Goal: Task Accomplishment & Management: Use online tool/utility

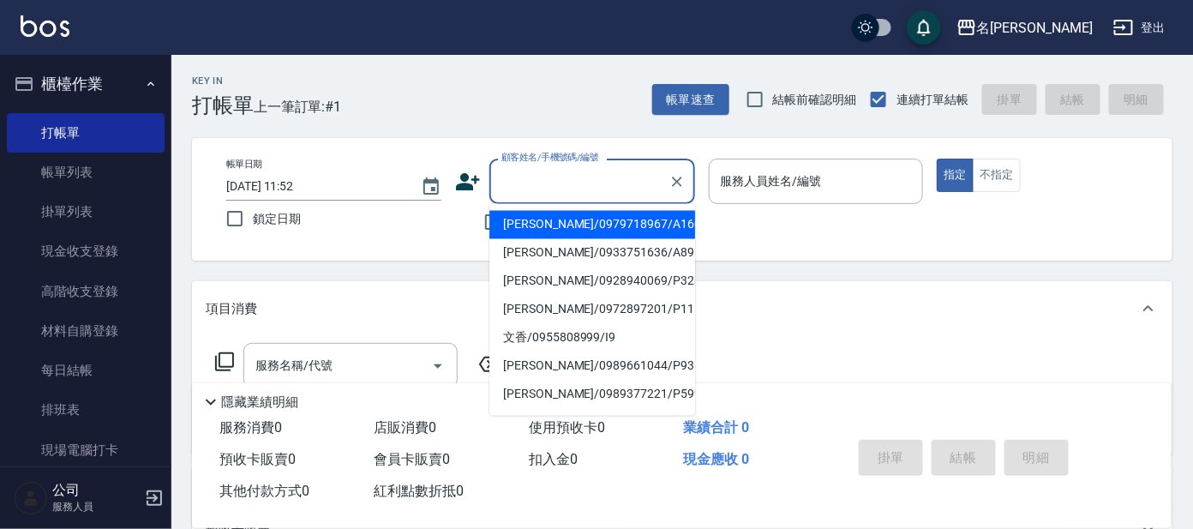
click at [520, 179] on div "顧客姓名/手機號碼/編號 顧客姓名/手機號碼/編號" at bounding box center [592, 181] width 206 height 45
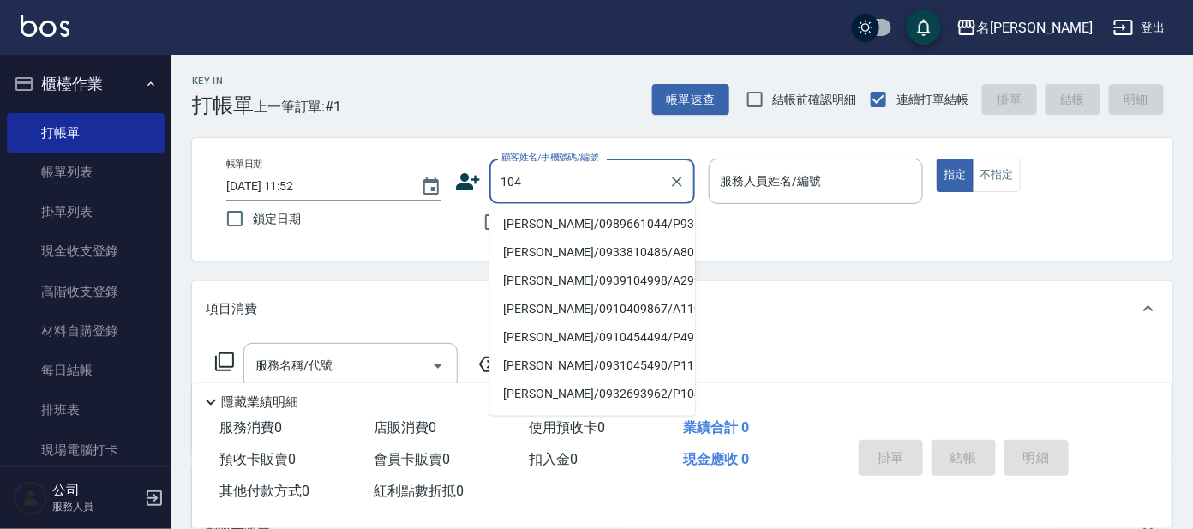
click at [497, 190] on input "104" at bounding box center [579, 181] width 165 height 30
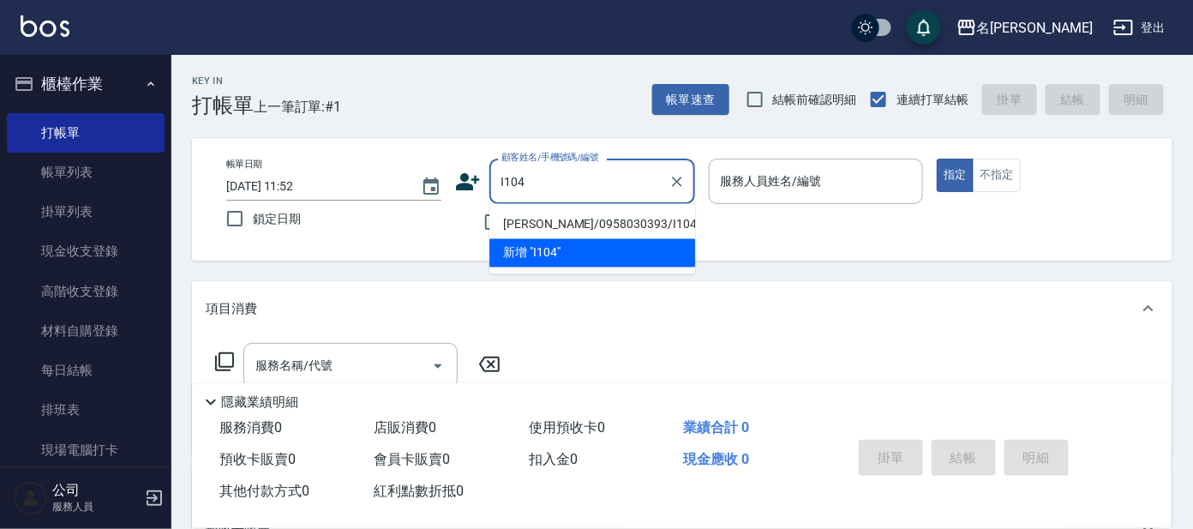
click at [599, 225] on li "[PERSON_NAME]/0958030393/I104" at bounding box center [592, 225] width 206 height 28
type input "[PERSON_NAME]/0958030393/I104"
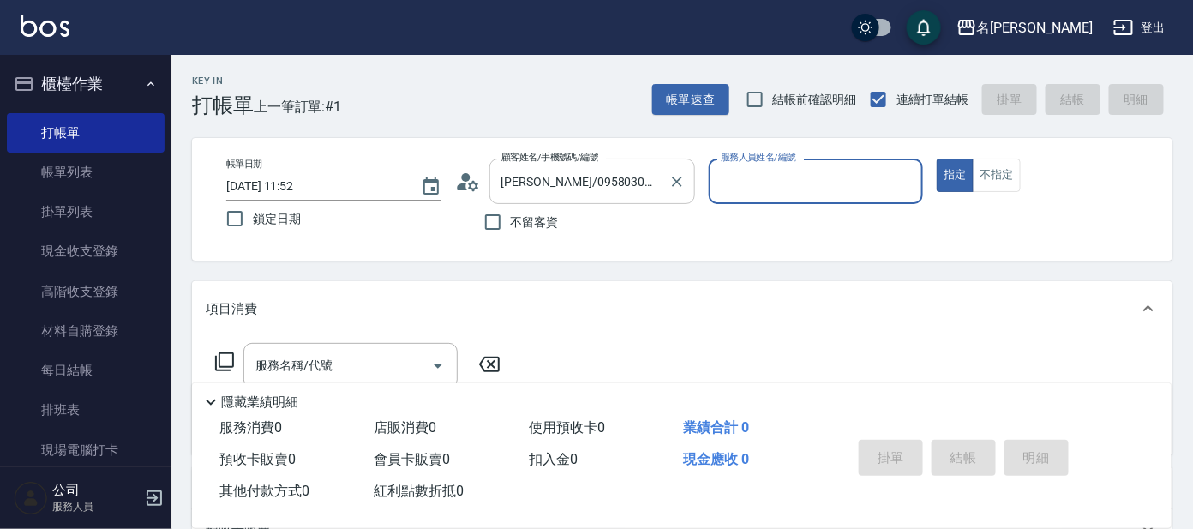
type input "Ada-9"
click at [227, 354] on icon at bounding box center [224, 361] width 21 height 21
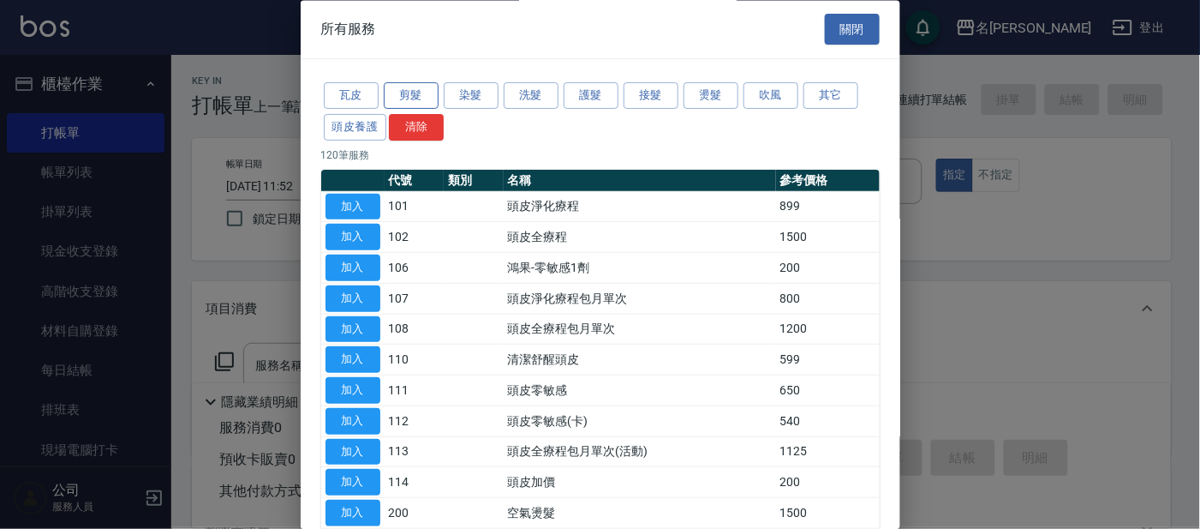
click at [416, 99] on button "剪髮" at bounding box center [411, 96] width 55 height 27
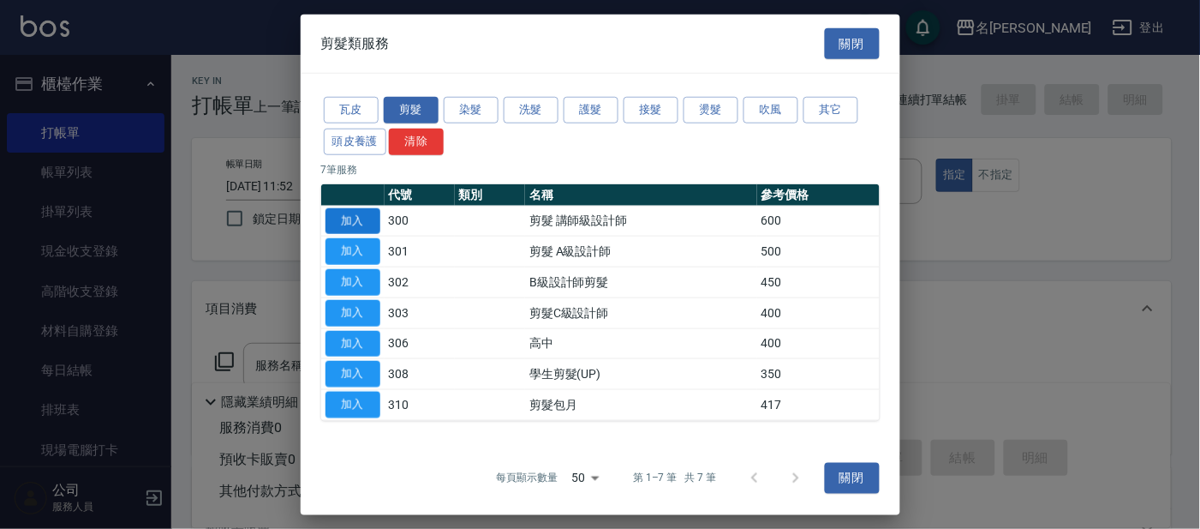
click at [363, 221] on button "加入" at bounding box center [353, 220] width 55 height 27
type input "剪髮 講師級設計師(300)"
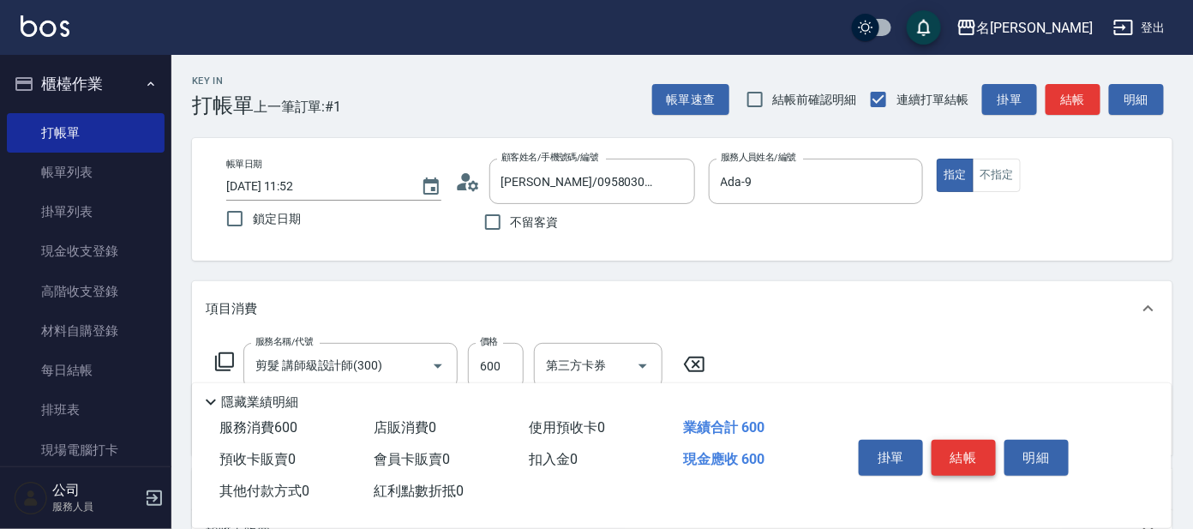
click at [956, 459] on button "結帳" at bounding box center [963, 458] width 64 height 36
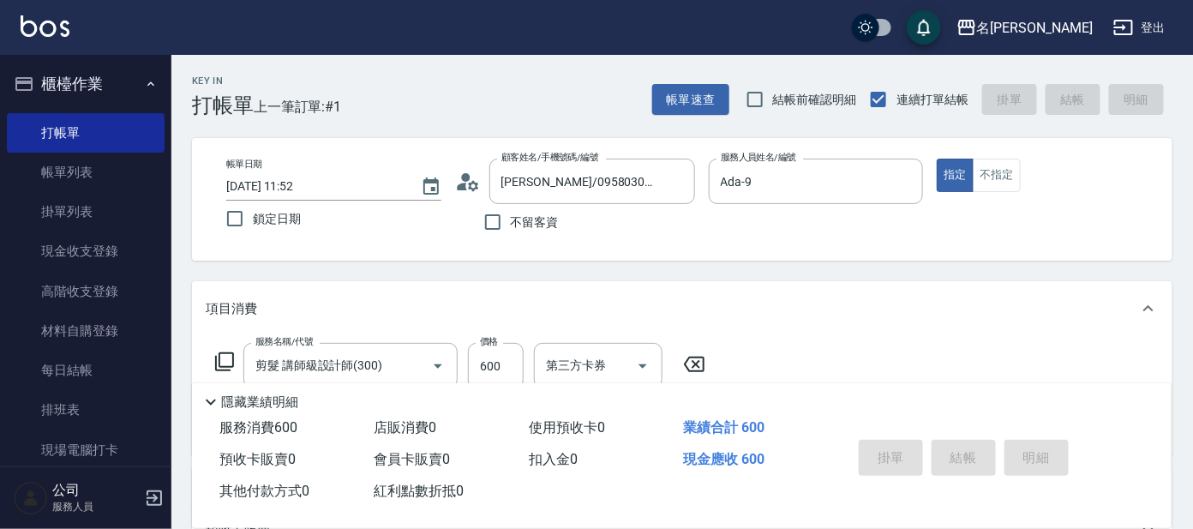
type input "[DATE] 12:37"
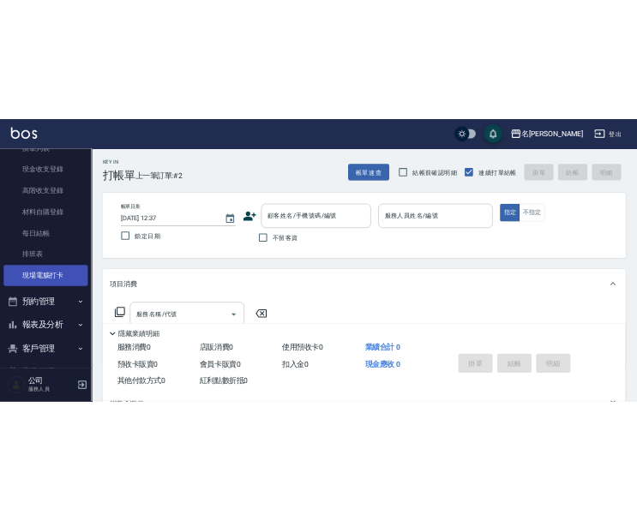
scroll to position [206, 0]
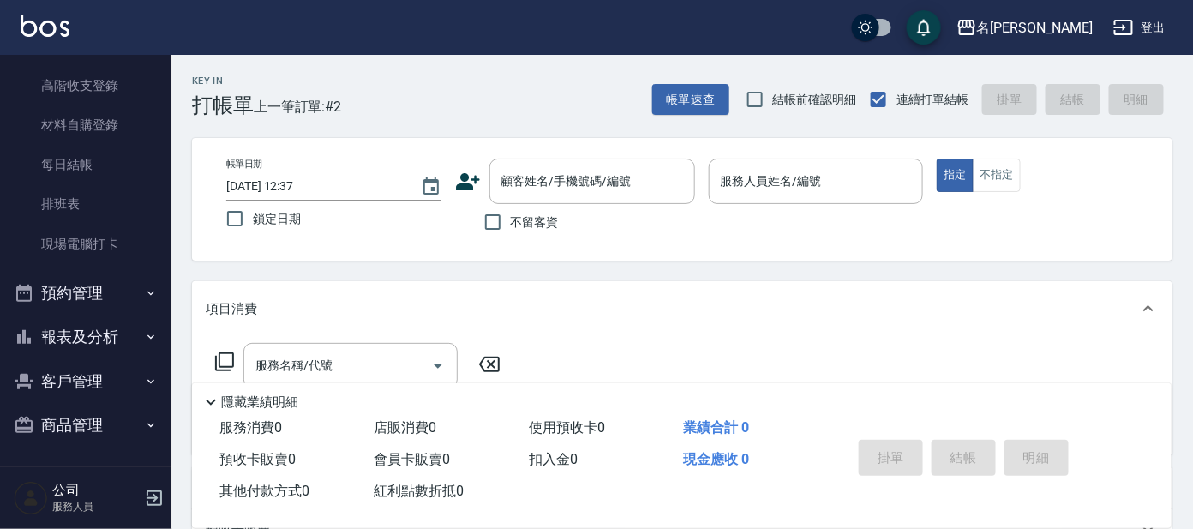
click at [81, 326] on button "報表及分析" at bounding box center [86, 336] width 158 height 45
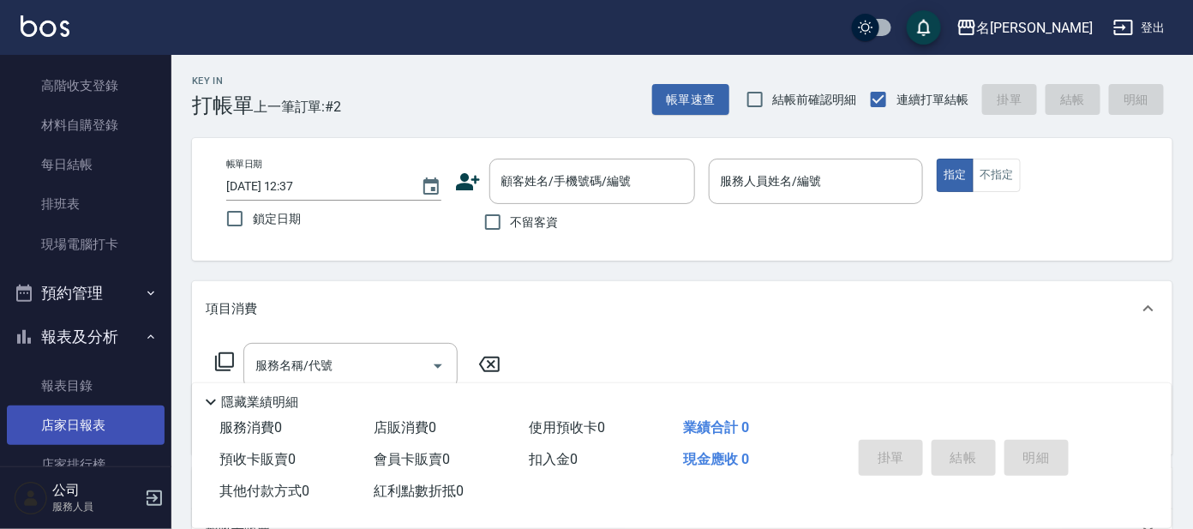
click at [69, 421] on link "店家日報表" at bounding box center [86, 424] width 158 height 39
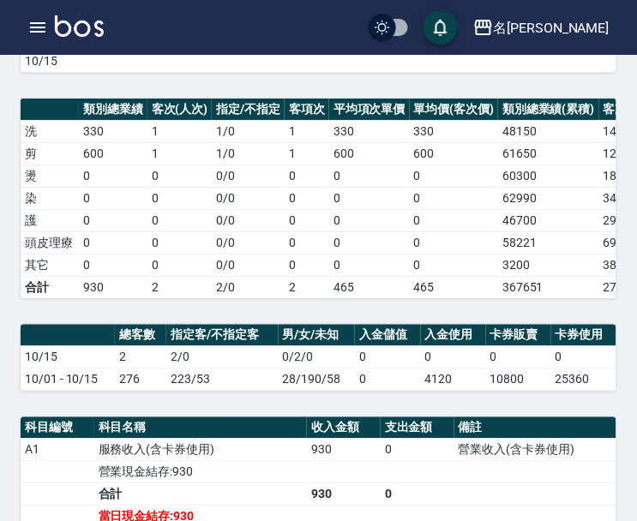
scroll to position [320, 0]
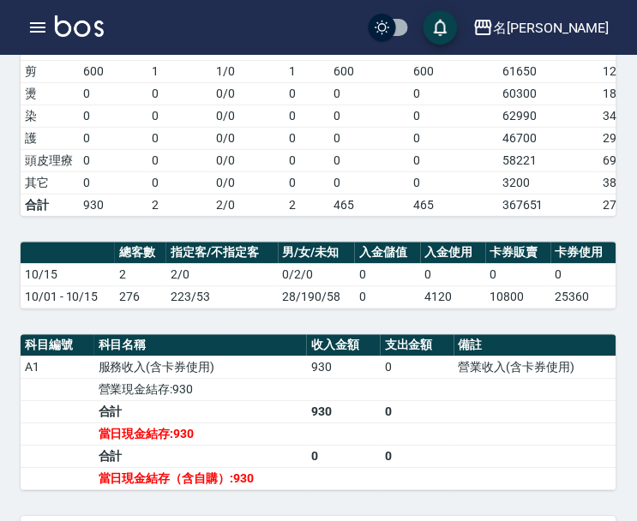
click at [281, 194] on td "0 / 0" at bounding box center [248, 182] width 73 height 22
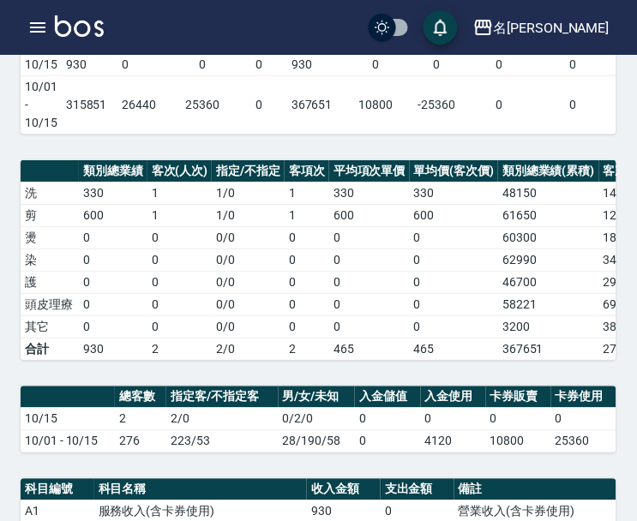
scroll to position [0, 0]
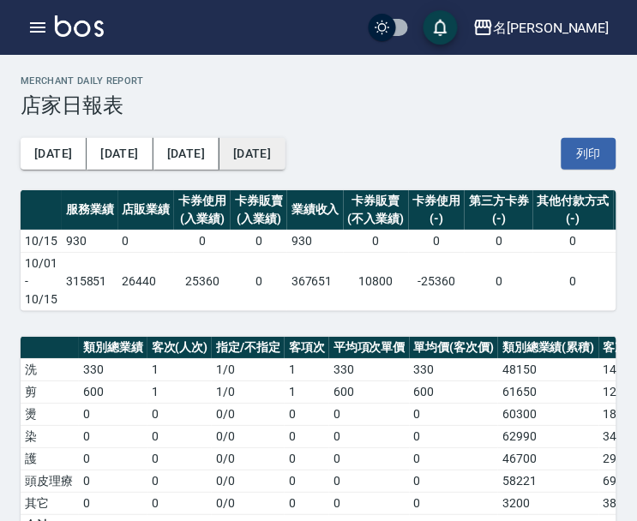
click at [219, 138] on button "[DATE]" at bounding box center [251, 154] width 65 height 32
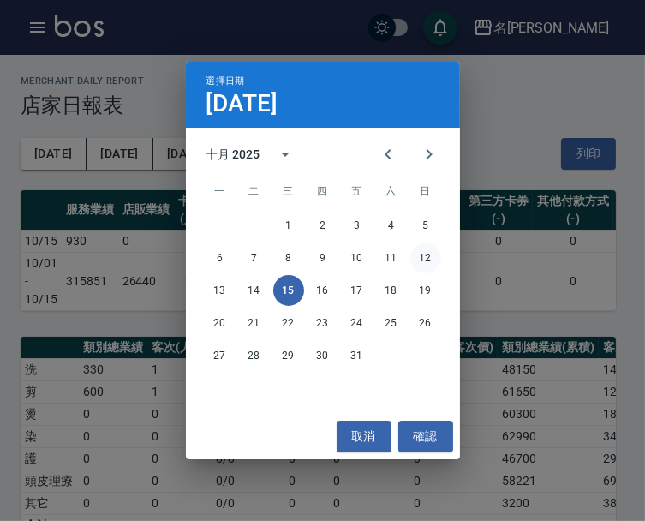
click at [422, 256] on button "12" at bounding box center [425, 257] width 31 height 31
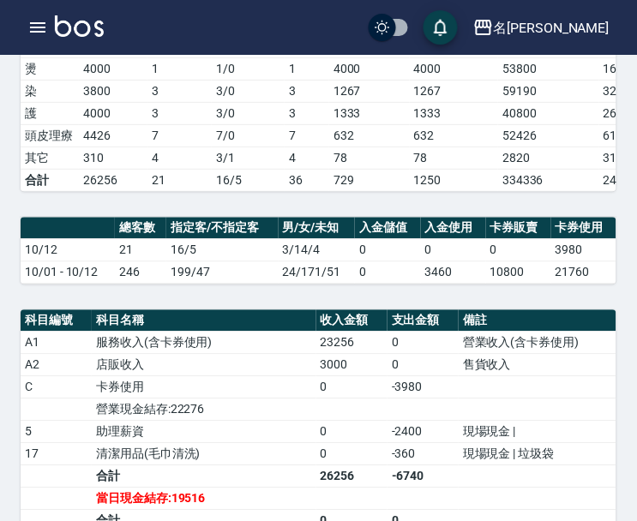
scroll to position [344, 0]
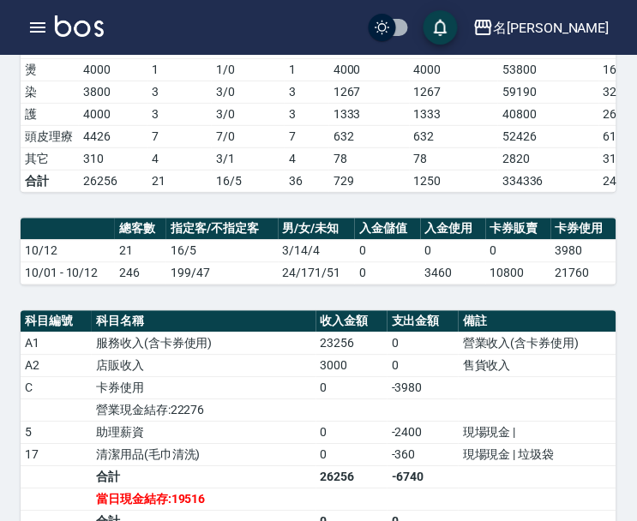
click at [429, 355] on td "0" at bounding box center [422, 343] width 71 height 22
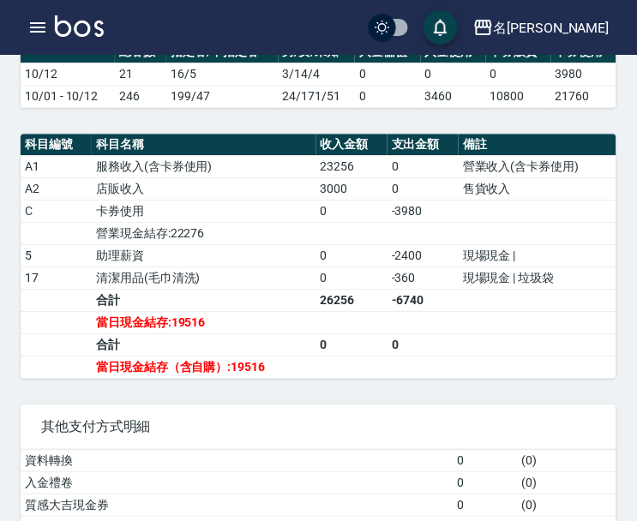
scroll to position [559, 0]
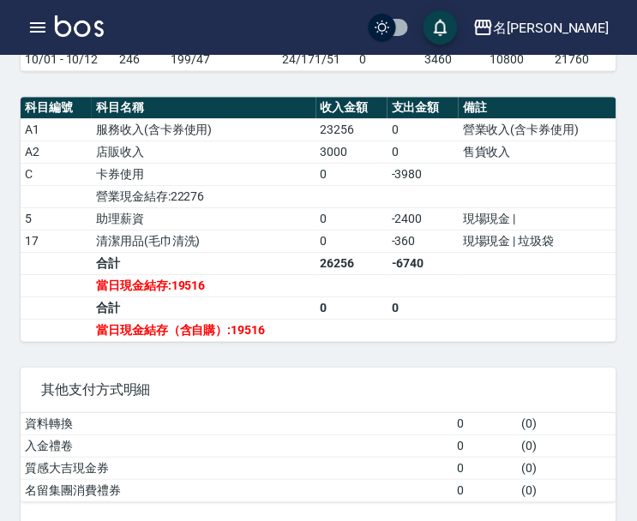
click at [355, 185] on td "0" at bounding box center [351, 174] width 71 height 22
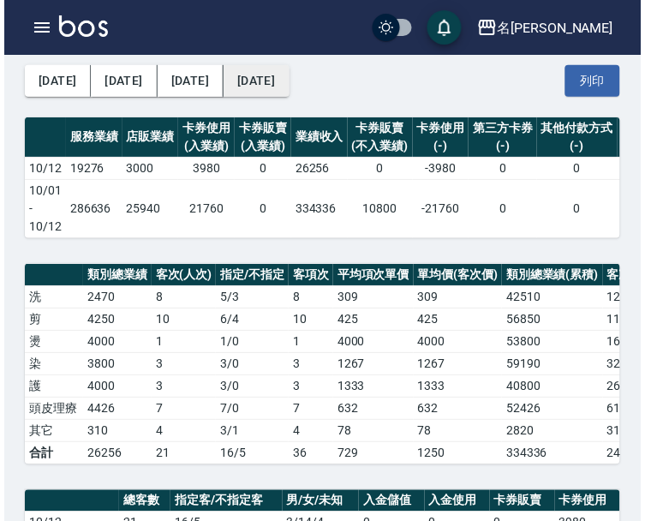
scroll to position [23, 0]
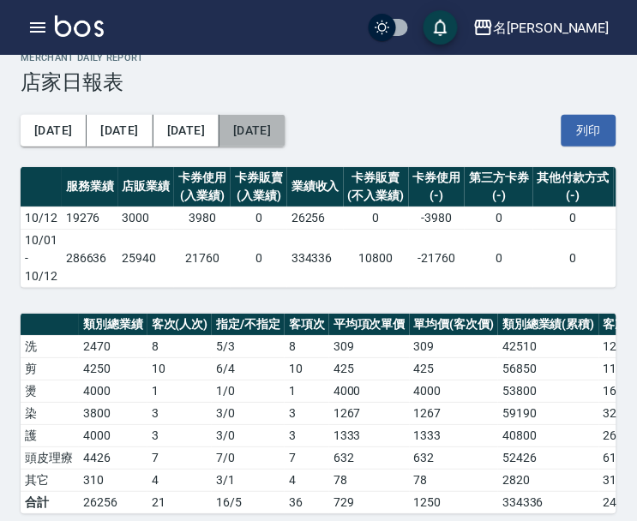
click at [227, 116] on button "[DATE]" at bounding box center [251, 131] width 65 height 32
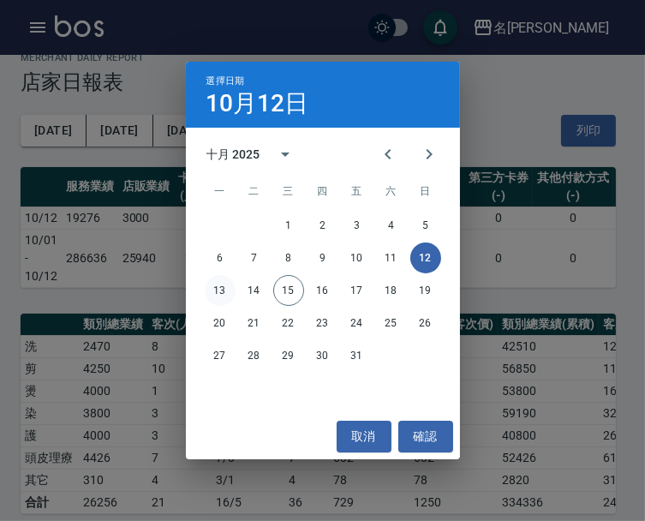
click at [217, 279] on button "13" at bounding box center [220, 290] width 31 height 31
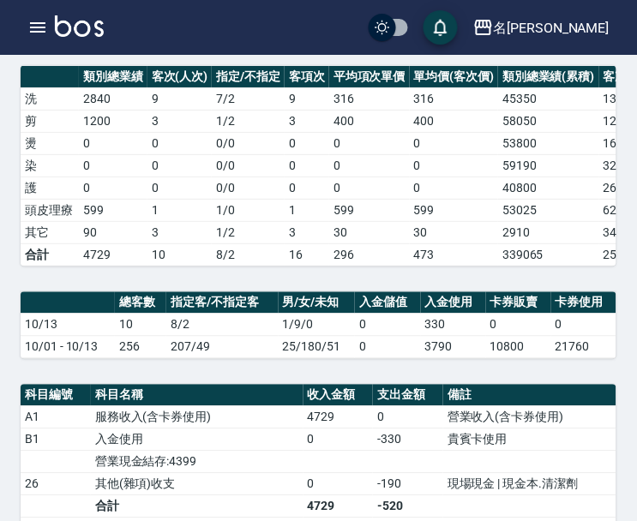
scroll to position [320, 0]
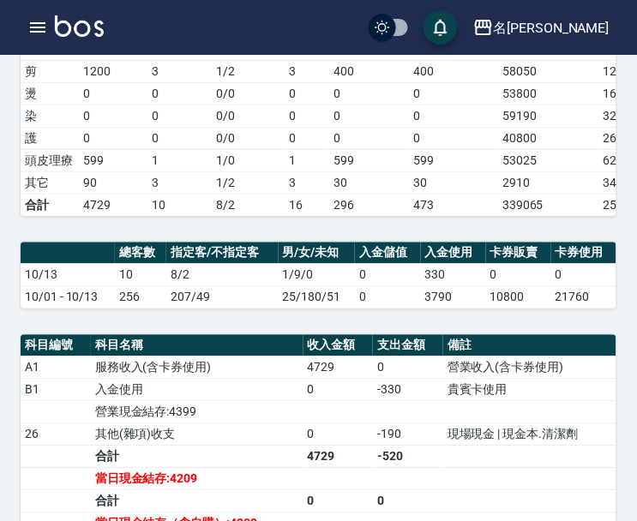
click at [361, 216] on td "296" at bounding box center [369, 205] width 81 height 22
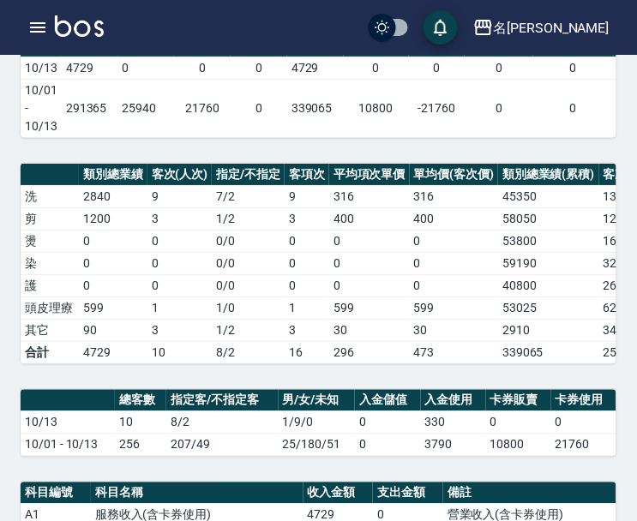
scroll to position [0, 0]
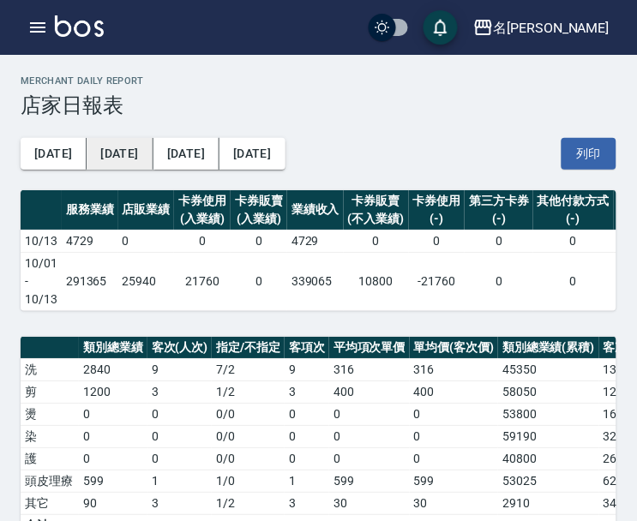
click at [99, 148] on button "[DATE]" at bounding box center [120, 154] width 66 height 32
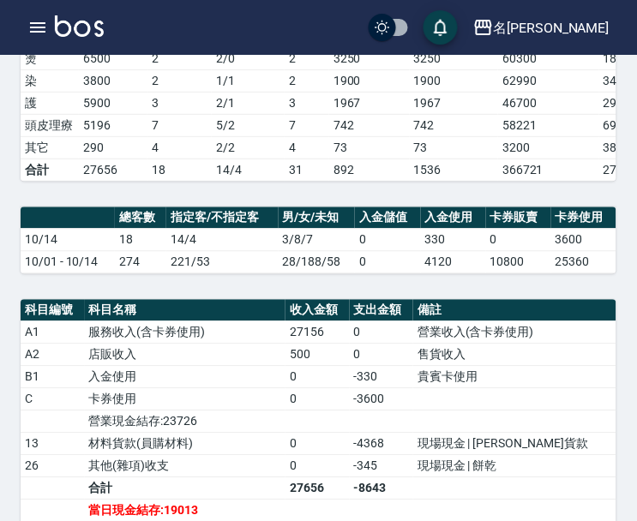
scroll to position [344, 0]
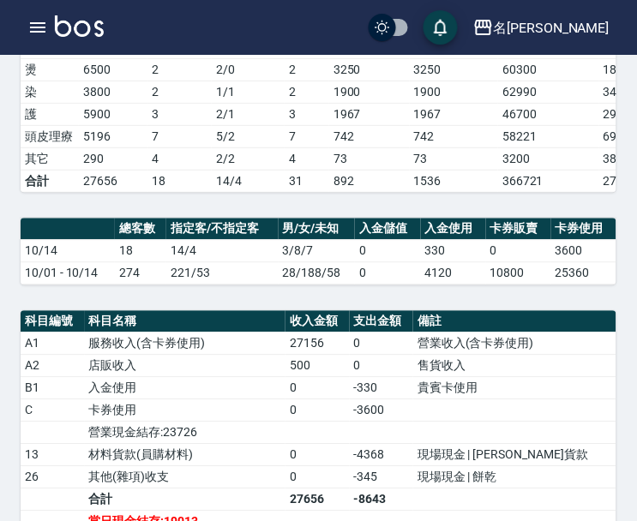
click at [421, 284] on td "4120" at bounding box center [453, 273] width 65 height 22
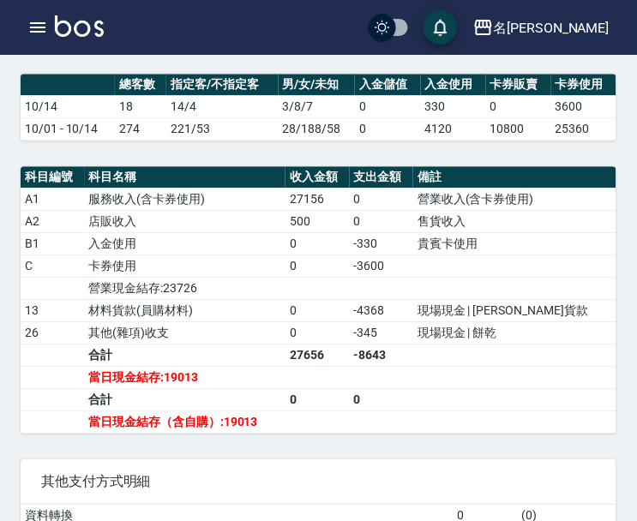
scroll to position [559, 0]
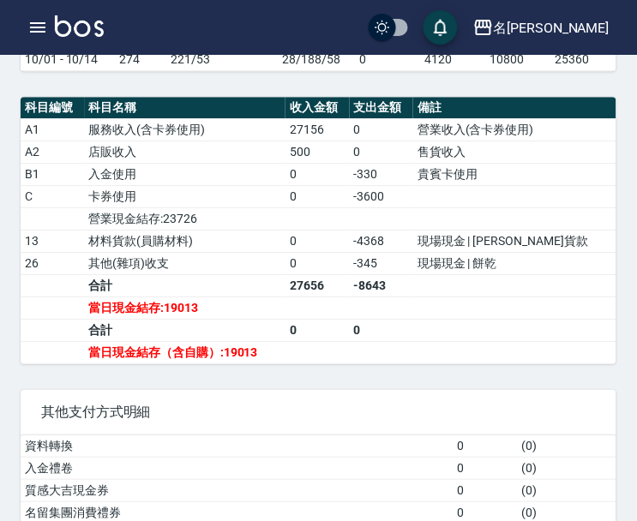
click at [350, 230] on td "a dense table" at bounding box center [317, 218] width 64 height 22
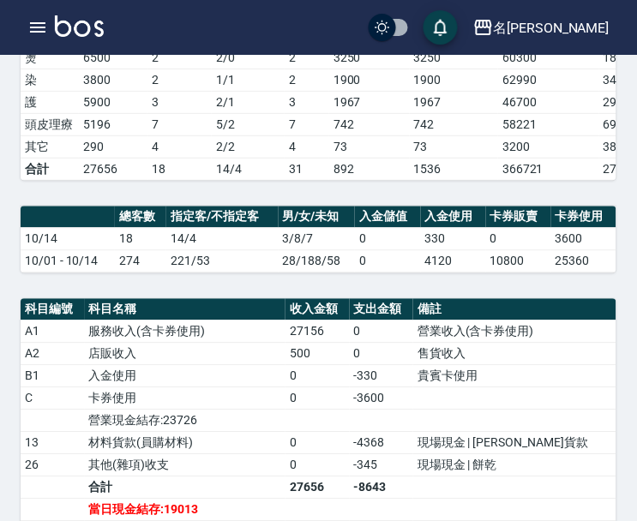
scroll to position [344, 0]
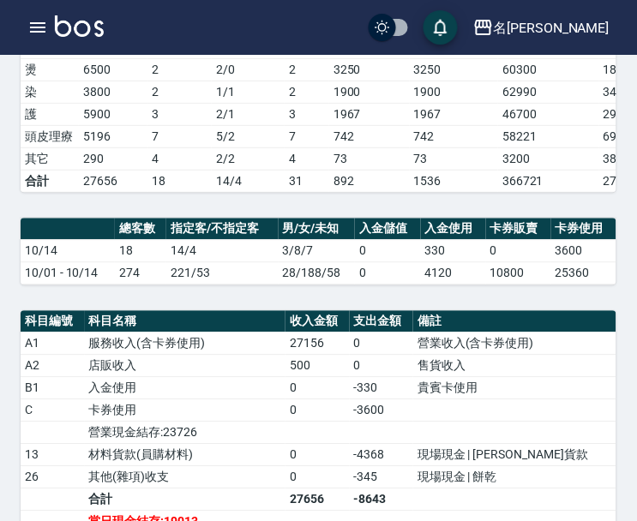
click at [458, 284] on td "4120" at bounding box center [453, 273] width 65 height 22
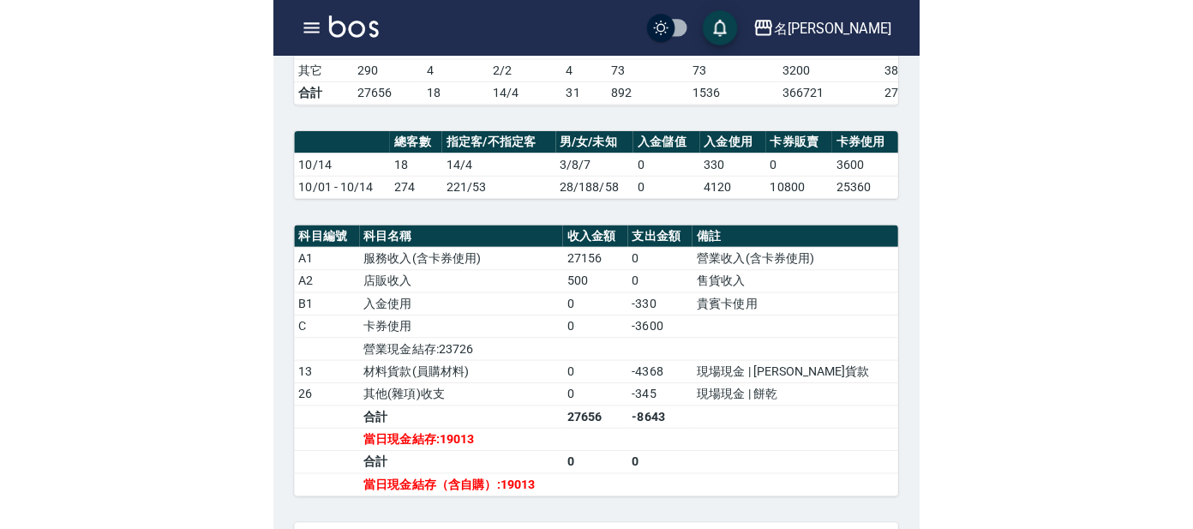
scroll to position [559, 0]
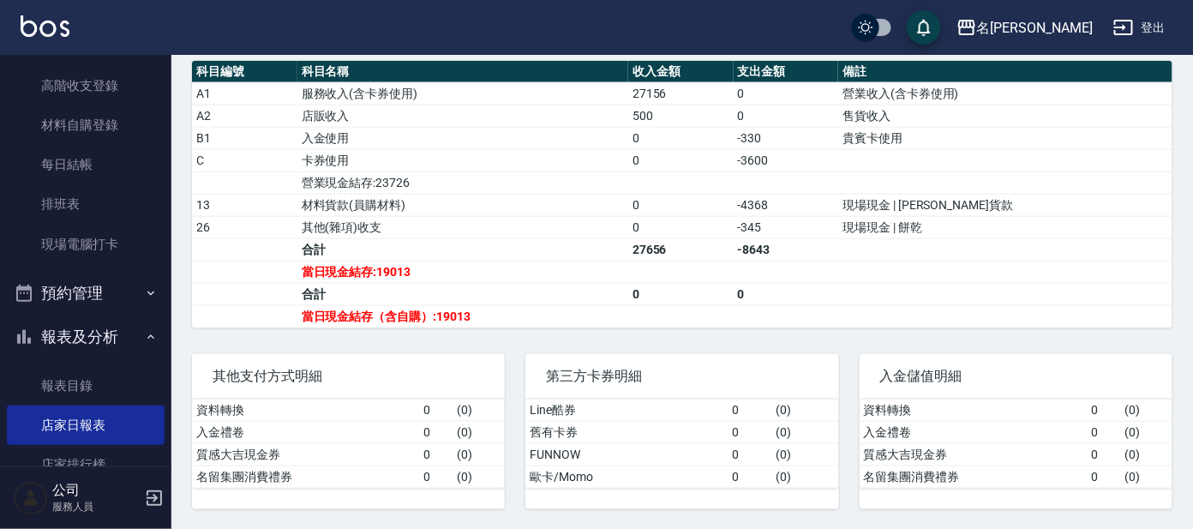
click at [111, 326] on button "報表及分析" at bounding box center [86, 336] width 158 height 45
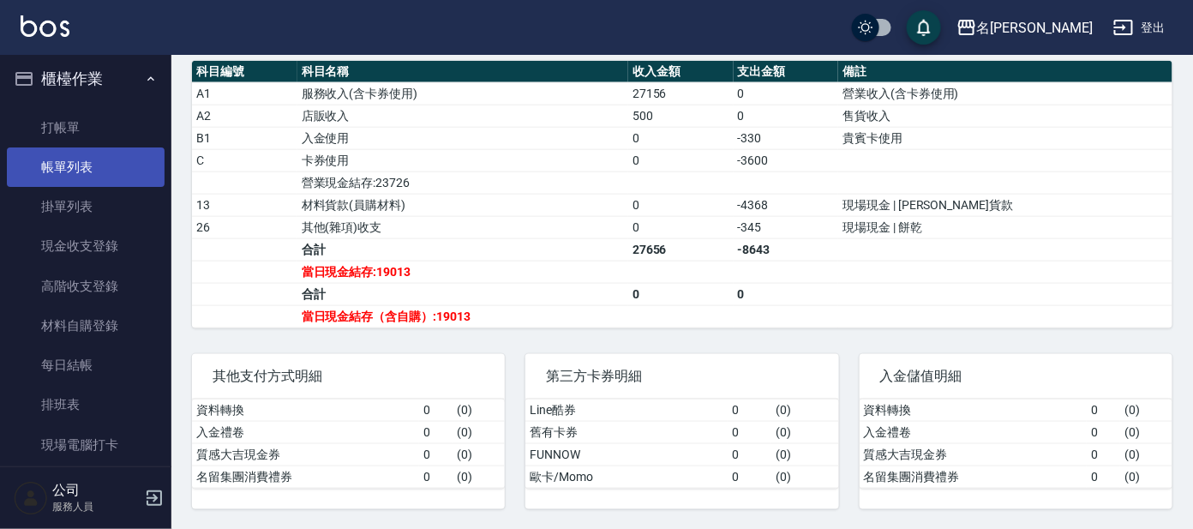
scroll to position [0, 0]
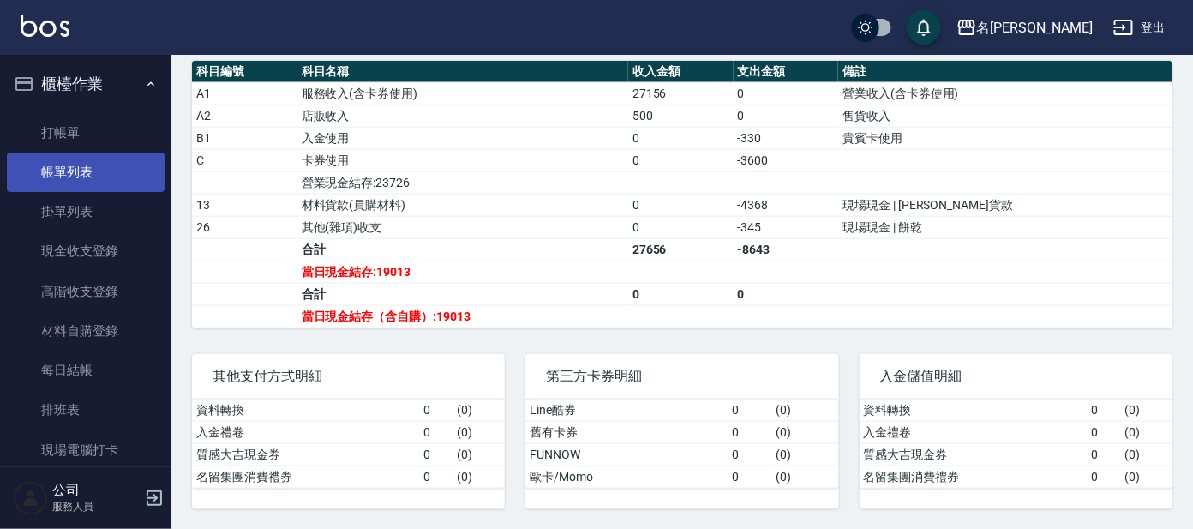
click at [89, 177] on link "帳單列表" at bounding box center [86, 172] width 158 height 39
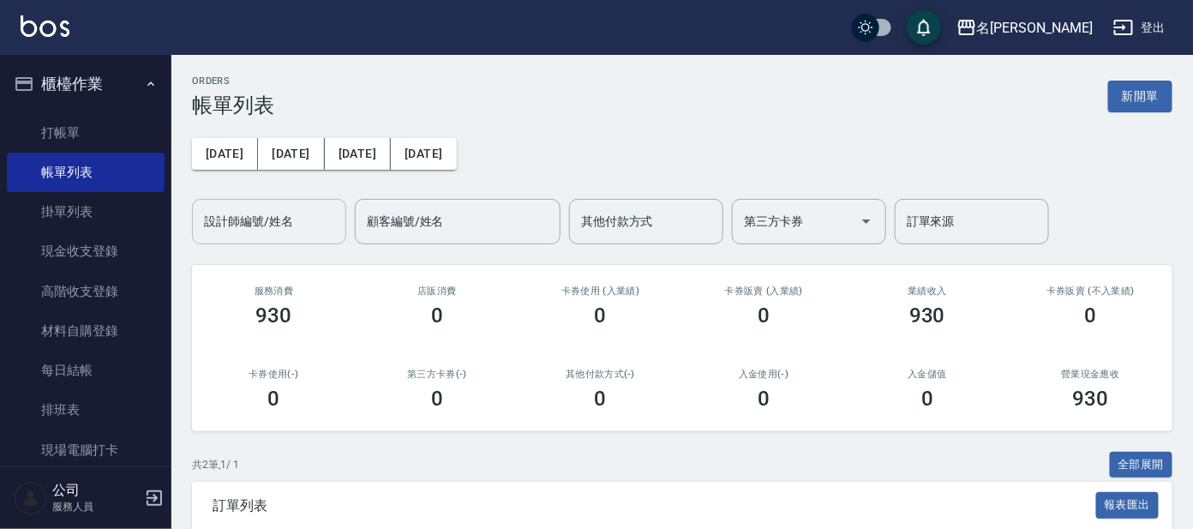
click at [230, 203] on div "設計師編號/姓名" at bounding box center [269, 221] width 154 height 45
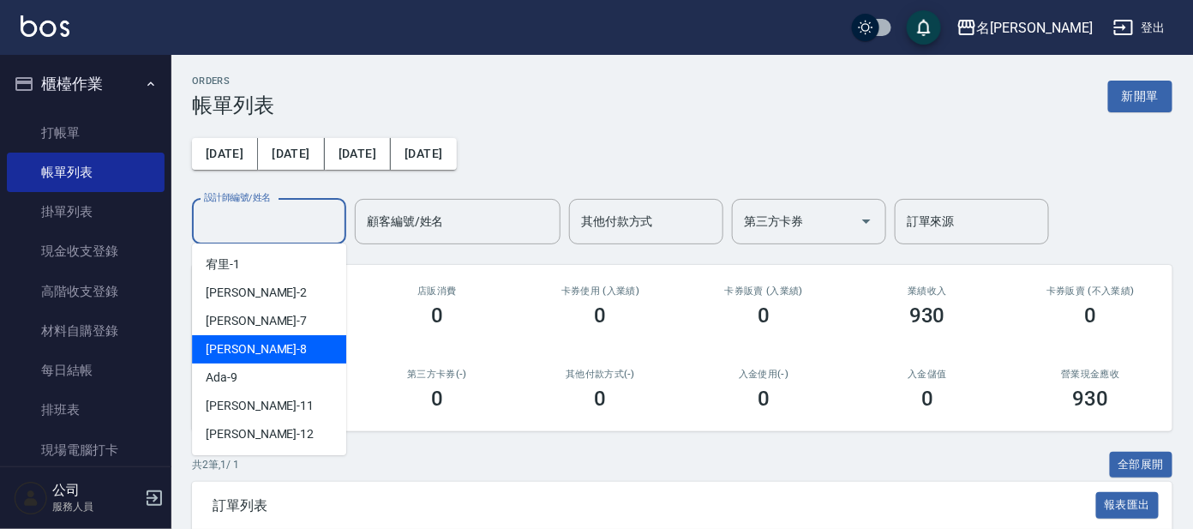
click at [251, 359] on div "[PERSON_NAME] -8" at bounding box center [269, 349] width 154 height 28
type input "亞璇-8"
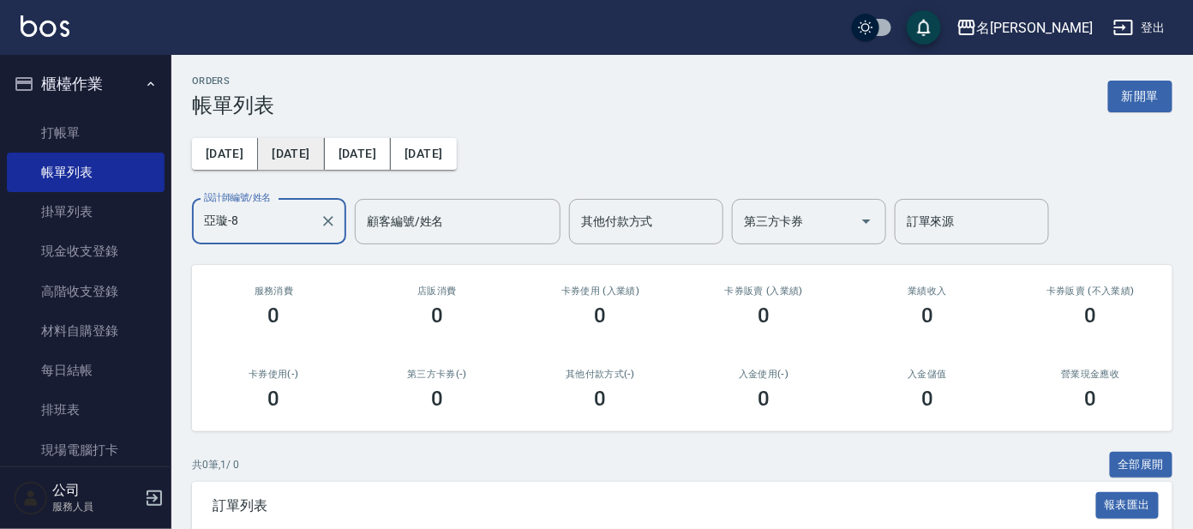
click at [293, 145] on button "[DATE]" at bounding box center [291, 154] width 66 height 32
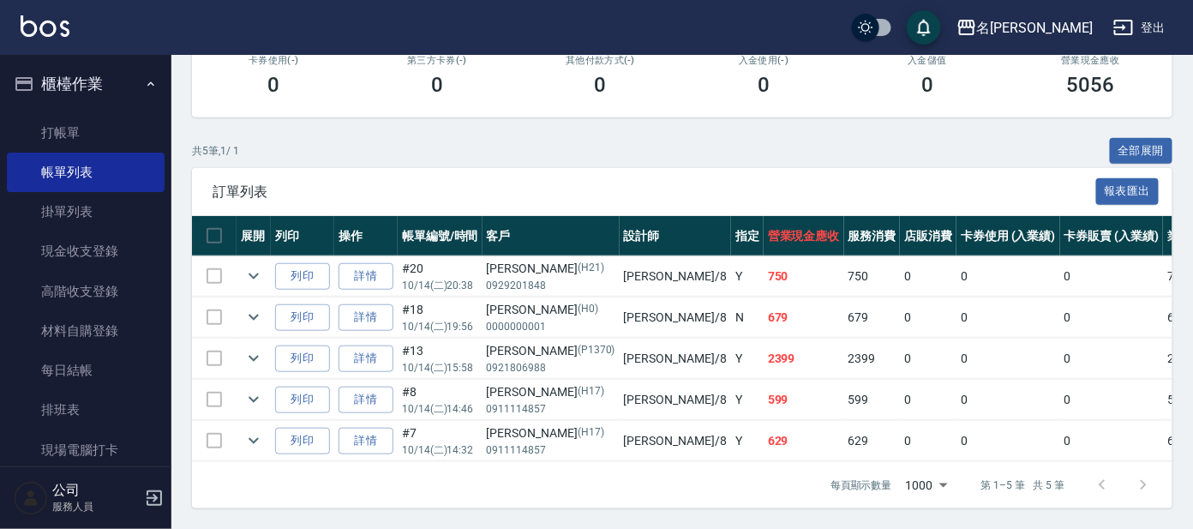
scroll to position [328, 0]
click at [252, 307] on icon "expand row" at bounding box center [253, 317] width 21 height 21
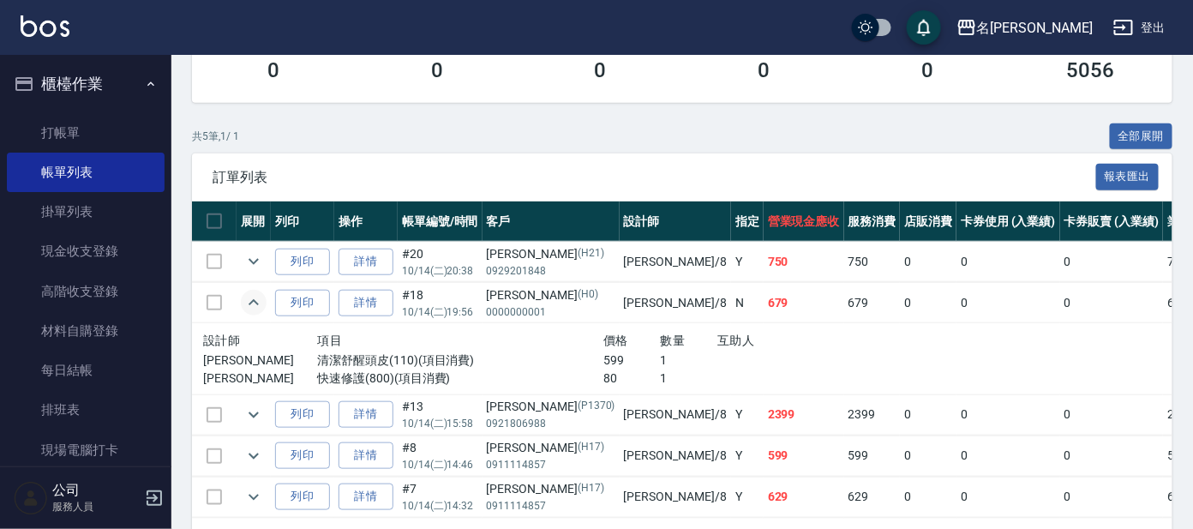
click at [89, 85] on button "櫃檯作業" at bounding box center [86, 84] width 158 height 45
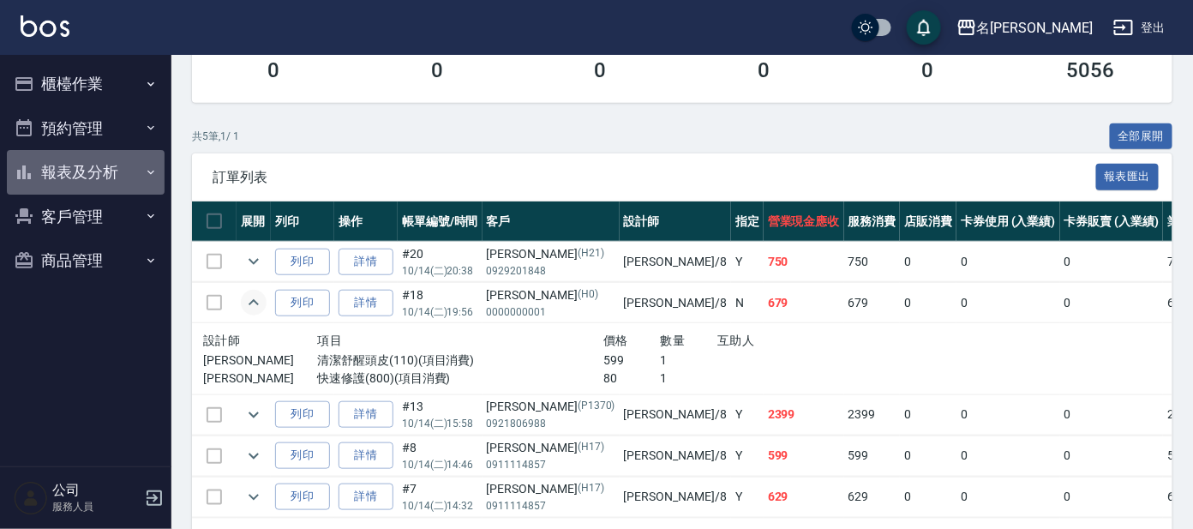
click at [82, 169] on button "報表及分析" at bounding box center [86, 172] width 158 height 45
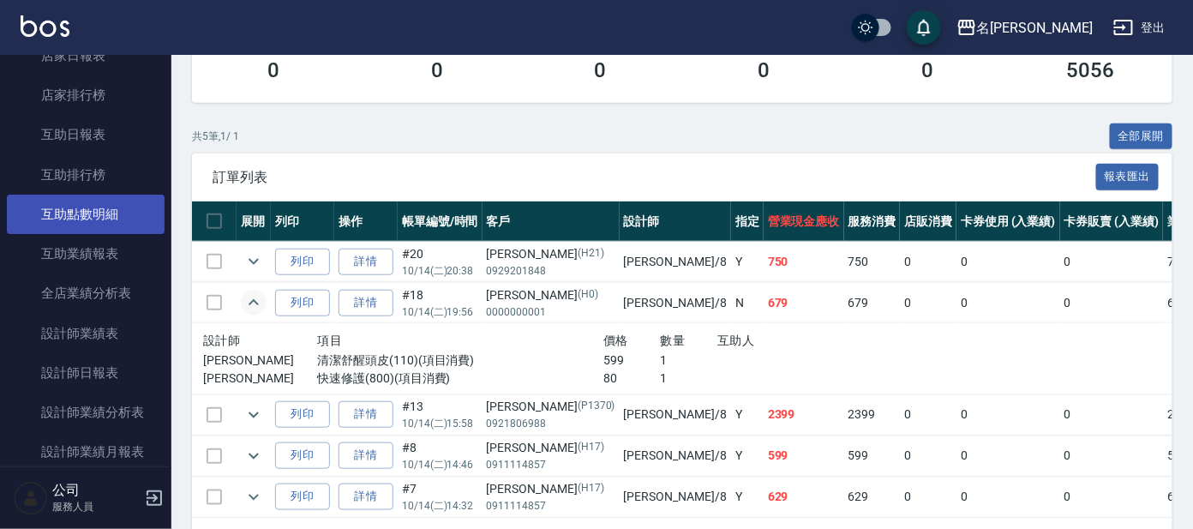
scroll to position [213, 0]
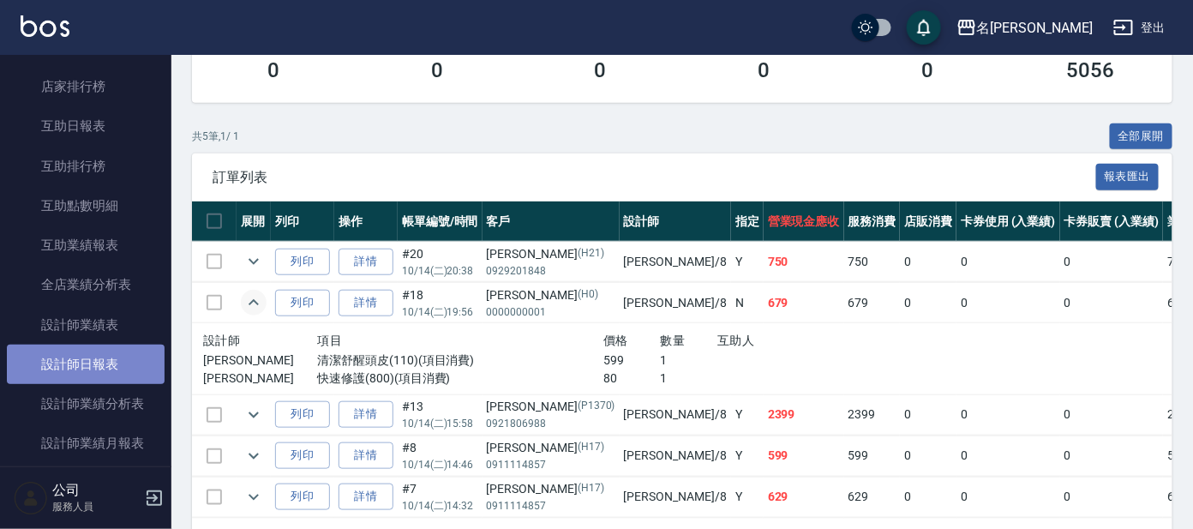
click at [125, 359] on link "設計師日報表" at bounding box center [86, 363] width 158 height 39
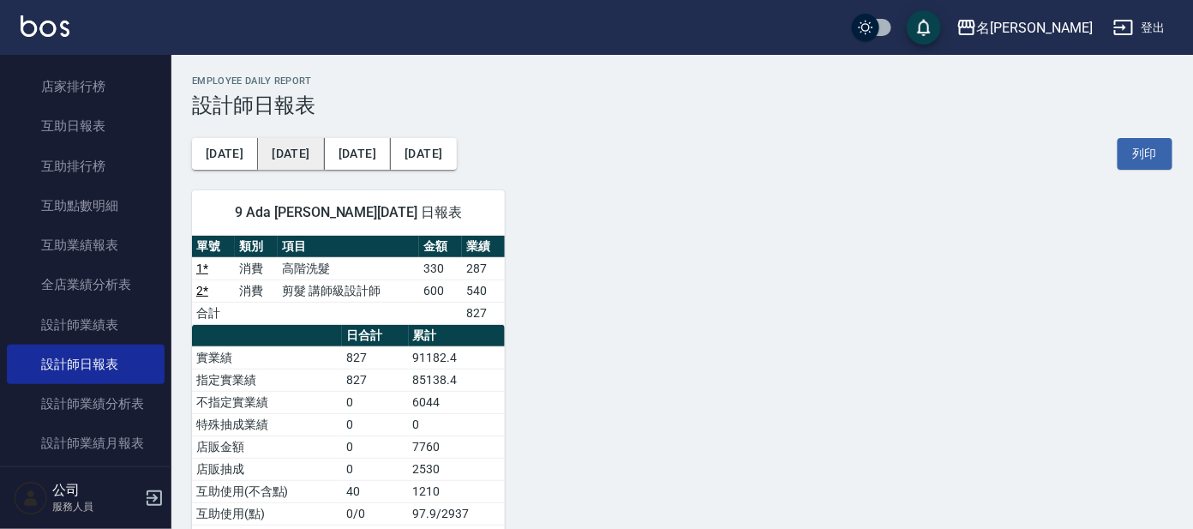
click at [273, 154] on button "[DATE]" at bounding box center [291, 154] width 66 height 32
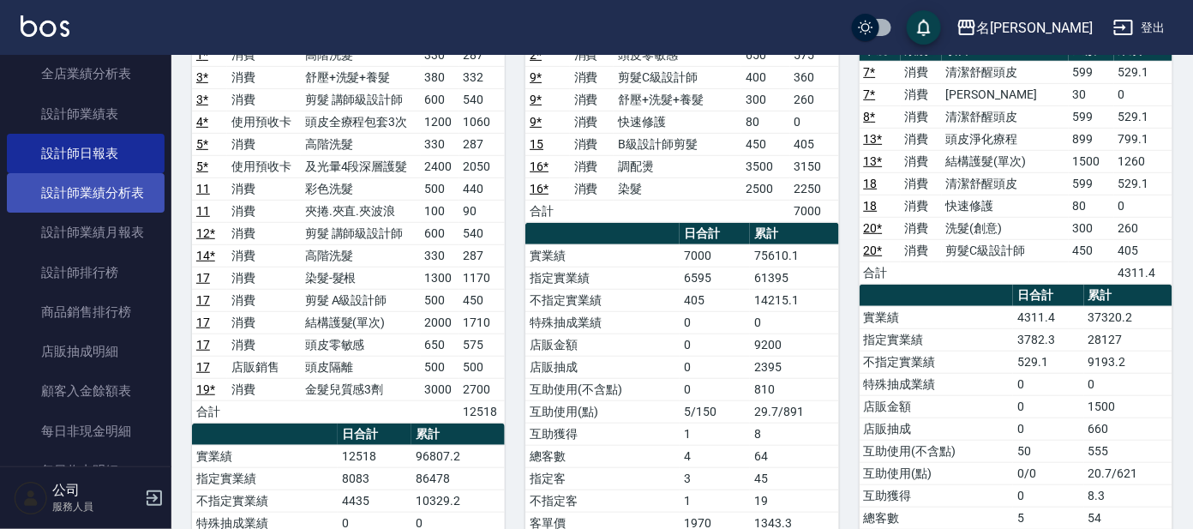
scroll to position [428, 0]
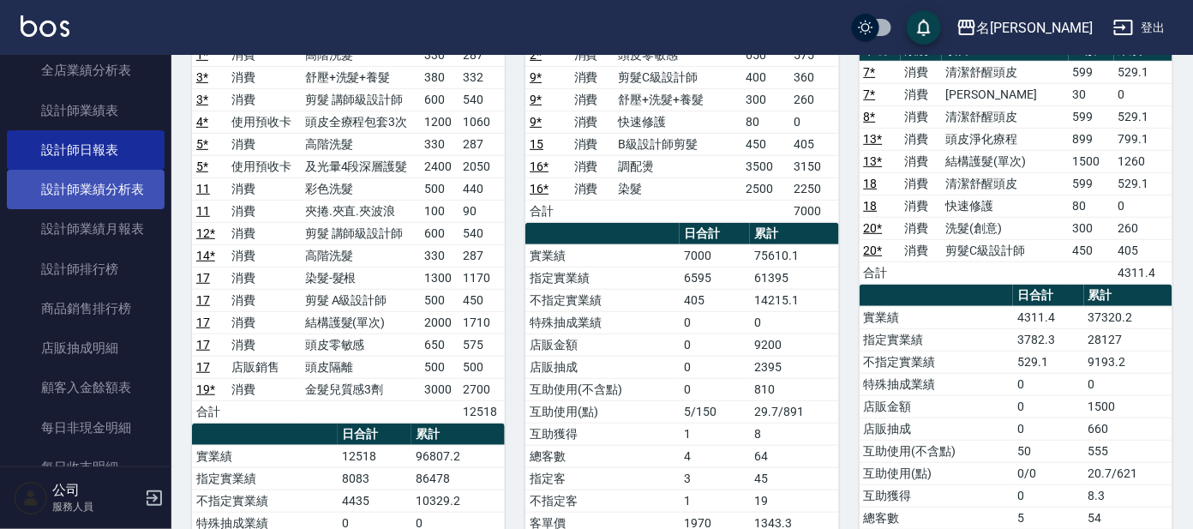
click at [121, 181] on link "設計師業績分析表" at bounding box center [86, 189] width 158 height 39
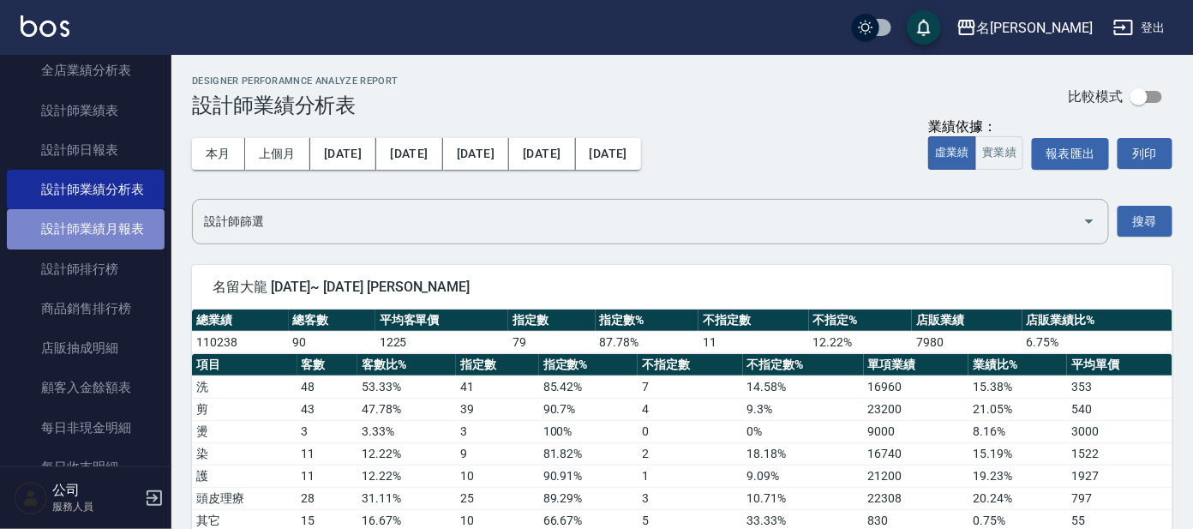
click at [91, 242] on link "設計師業績月報表" at bounding box center [86, 228] width 158 height 39
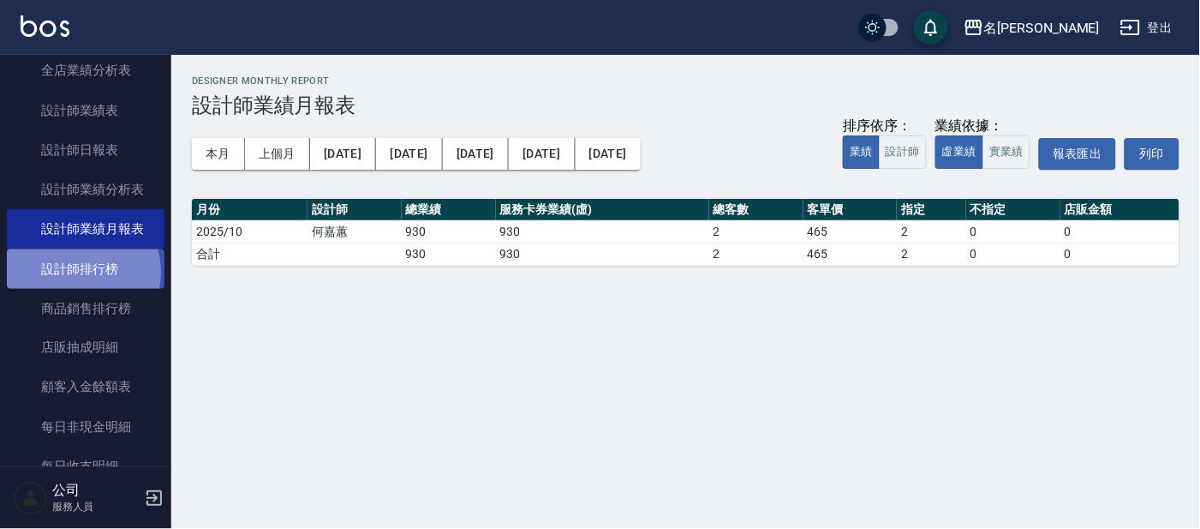
click at [81, 270] on link "設計師排行榜" at bounding box center [86, 268] width 158 height 39
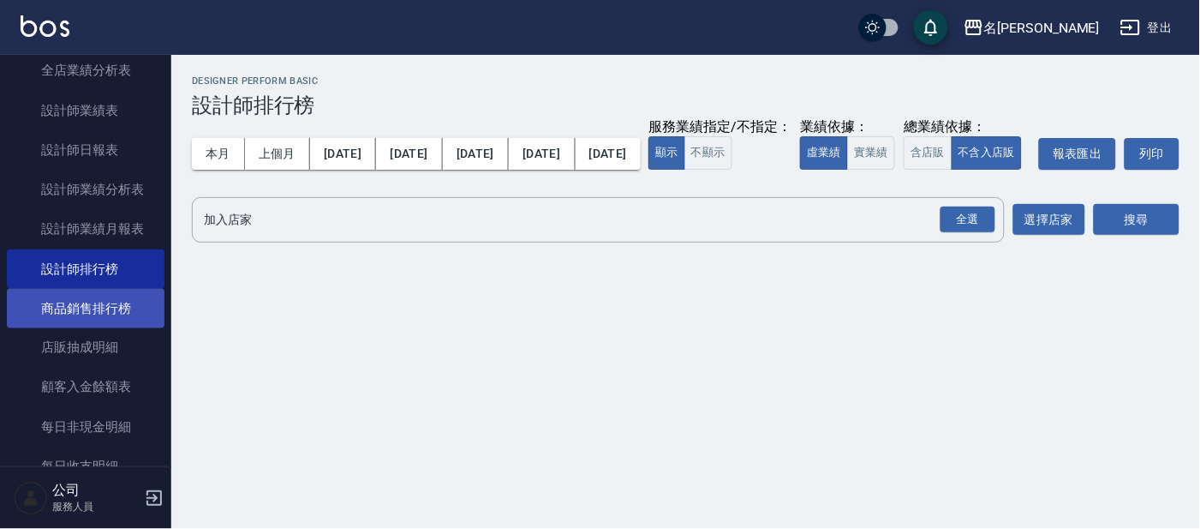
click at [83, 309] on link "商品銷售排行榜" at bounding box center [86, 308] width 158 height 39
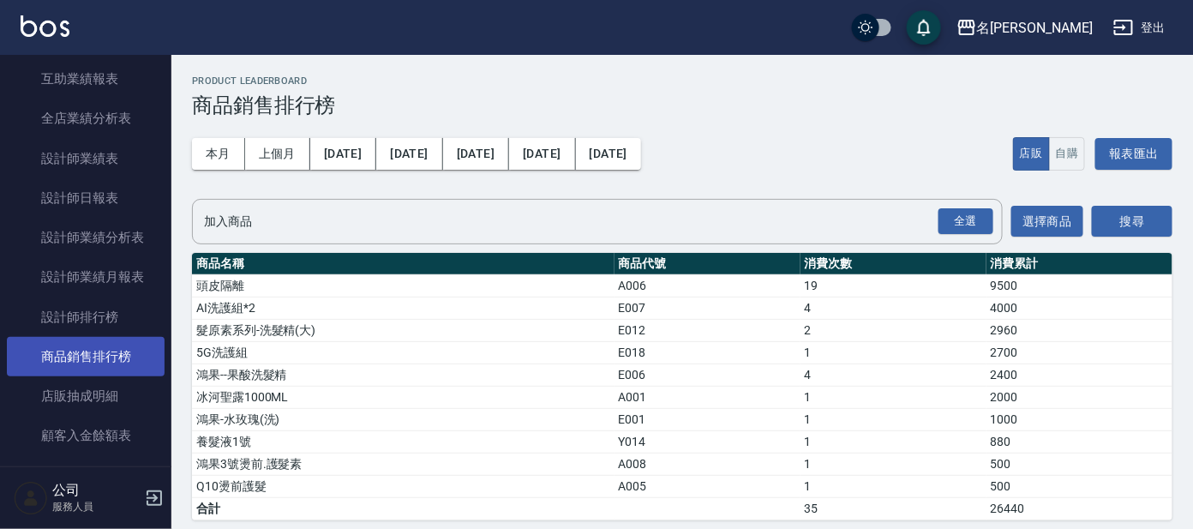
scroll to position [349, 0]
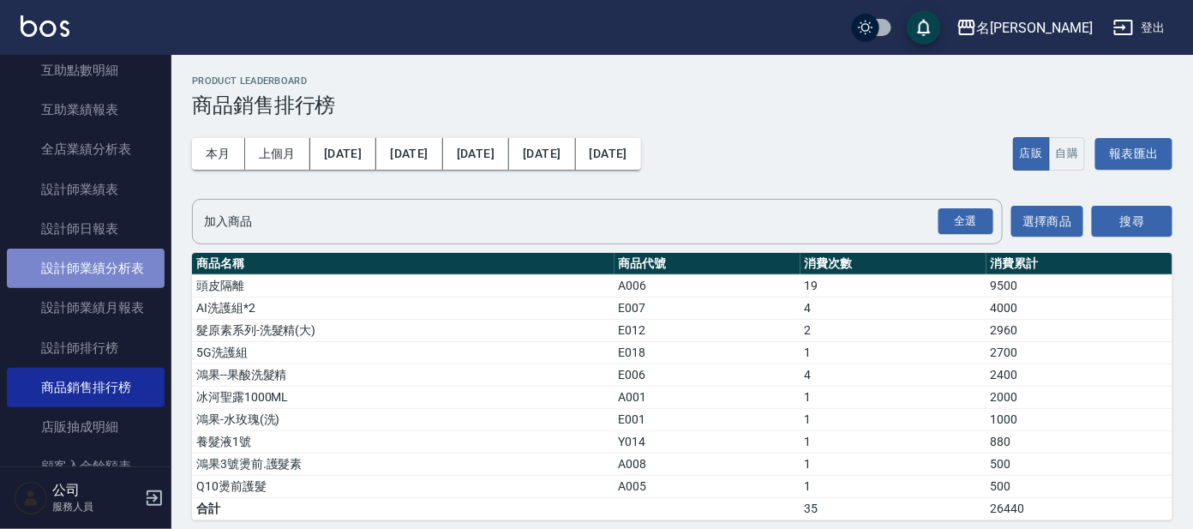
click at [121, 259] on link "設計師業績分析表" at bounding box center [86, 267] width 158 height 39
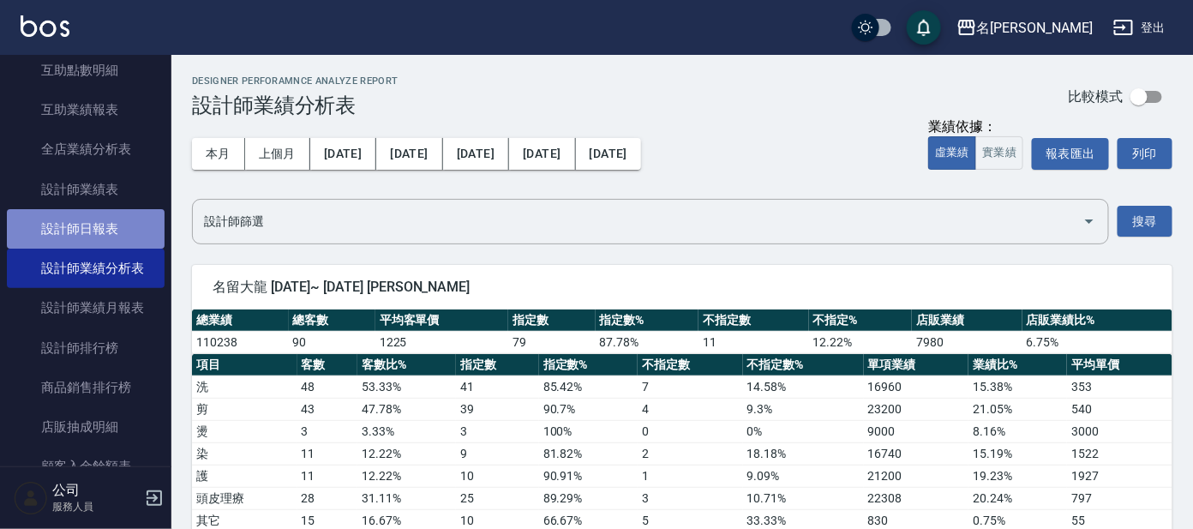
click at [123, 218] on link "設計師日報表" at bounding box center [86, 228] width 158 height 39
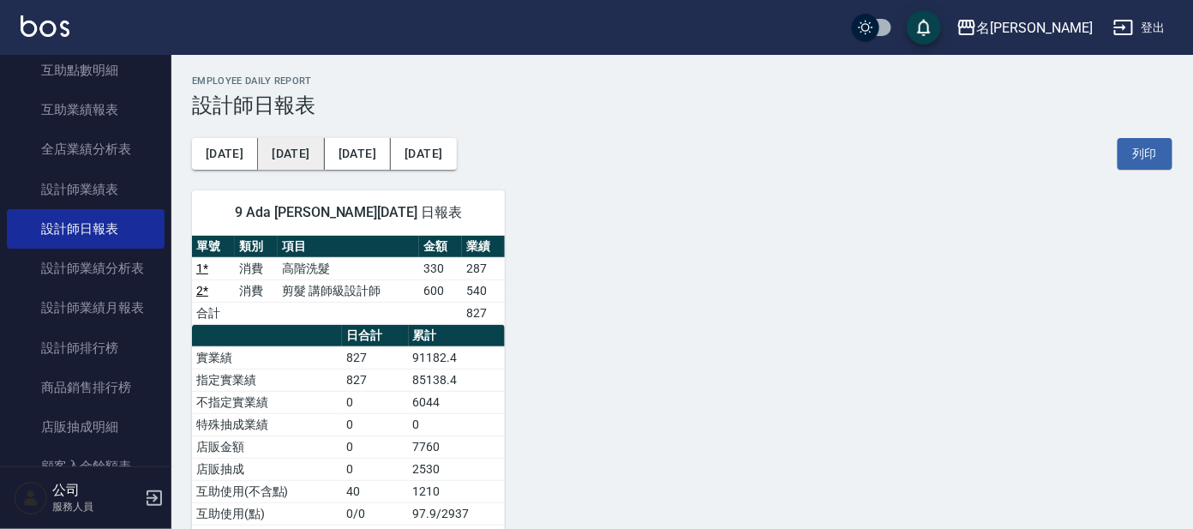
click at [277, 140] on button "[DATE]" at bounding box center [291, 154] width 66 height 32
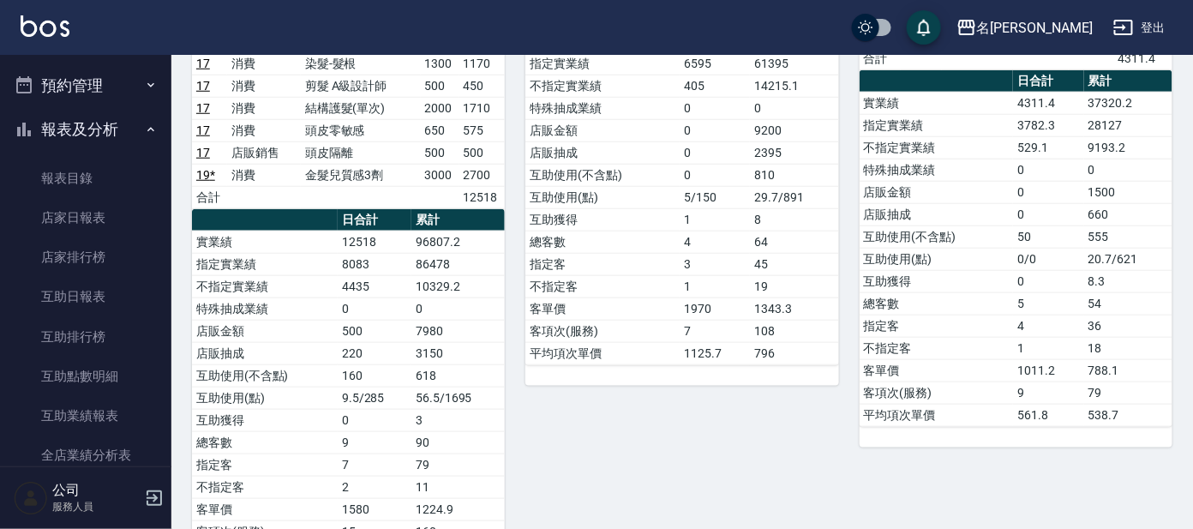
scroll to position [27, 0]
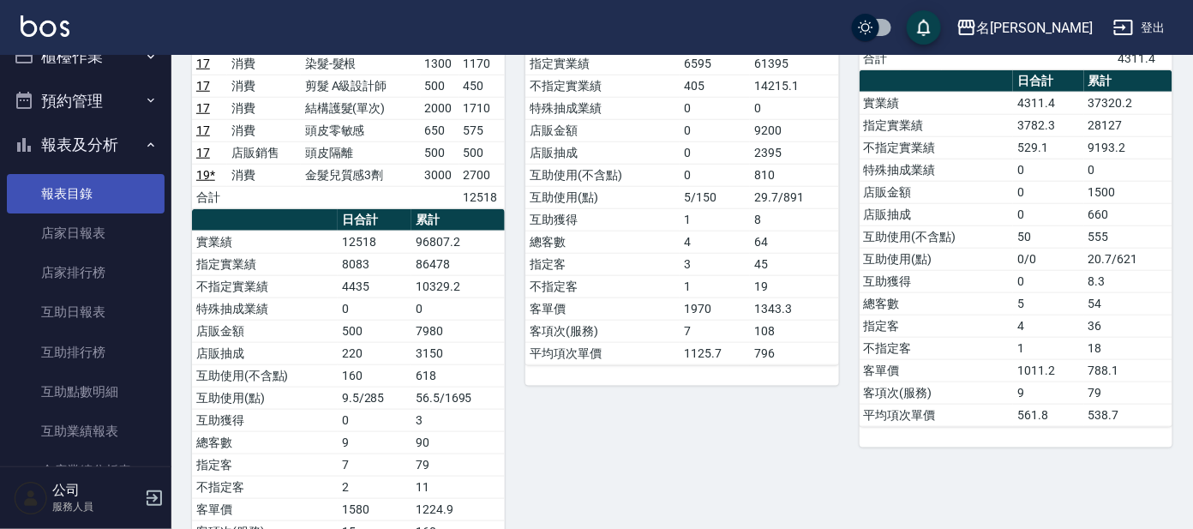
click at [76, 186] on link "報表目錄" at bounding box center [86, 193] width 158 height 39
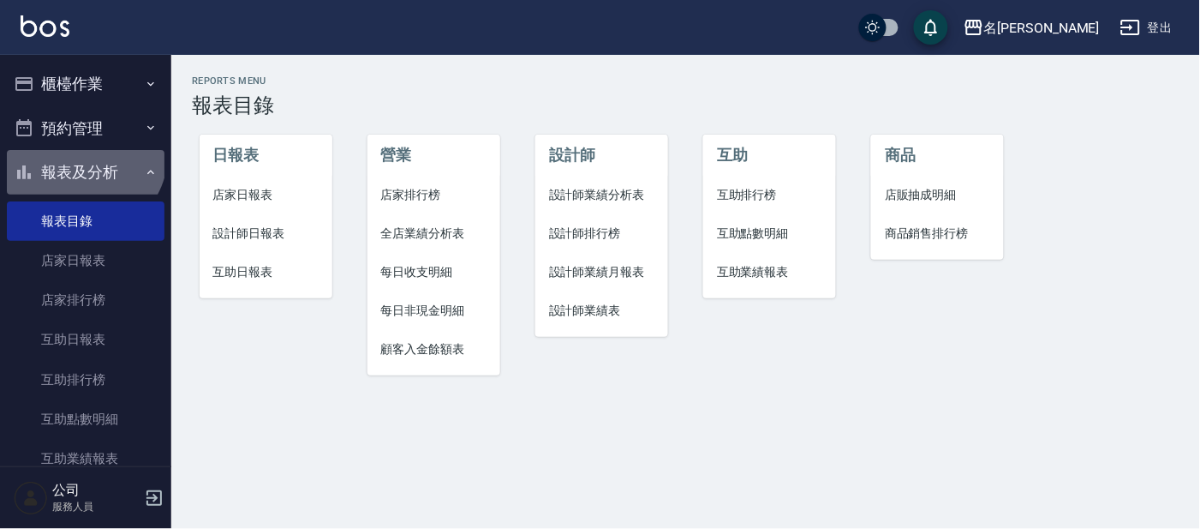
click at [74, 150] on button "報表及分析" at bounding box center [86, 172] width 158 height 45
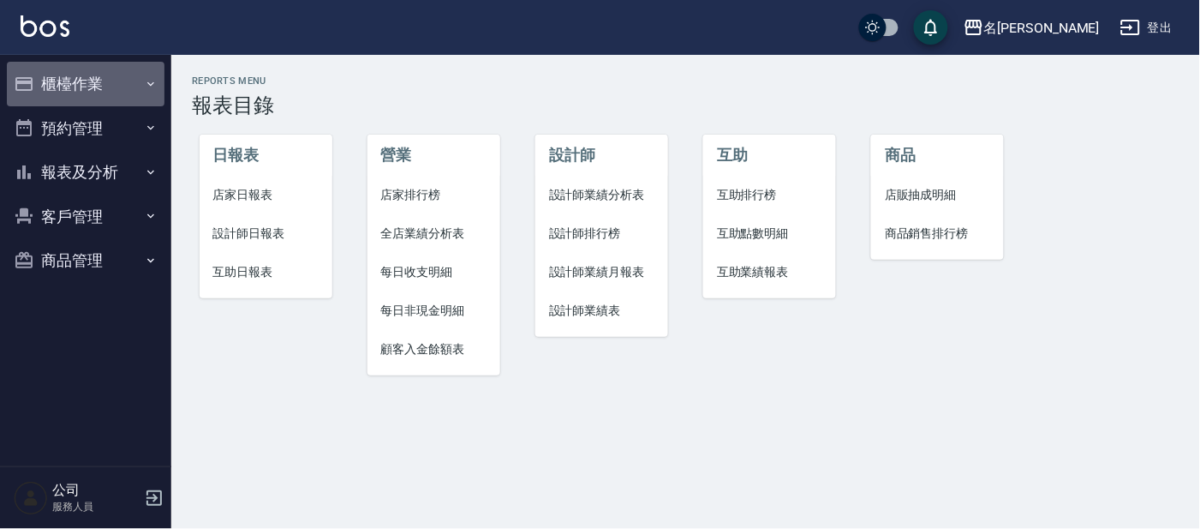
click at [105, 88] on button "櫃檯作業" at bounding box center [86, 84] width 158 height 45
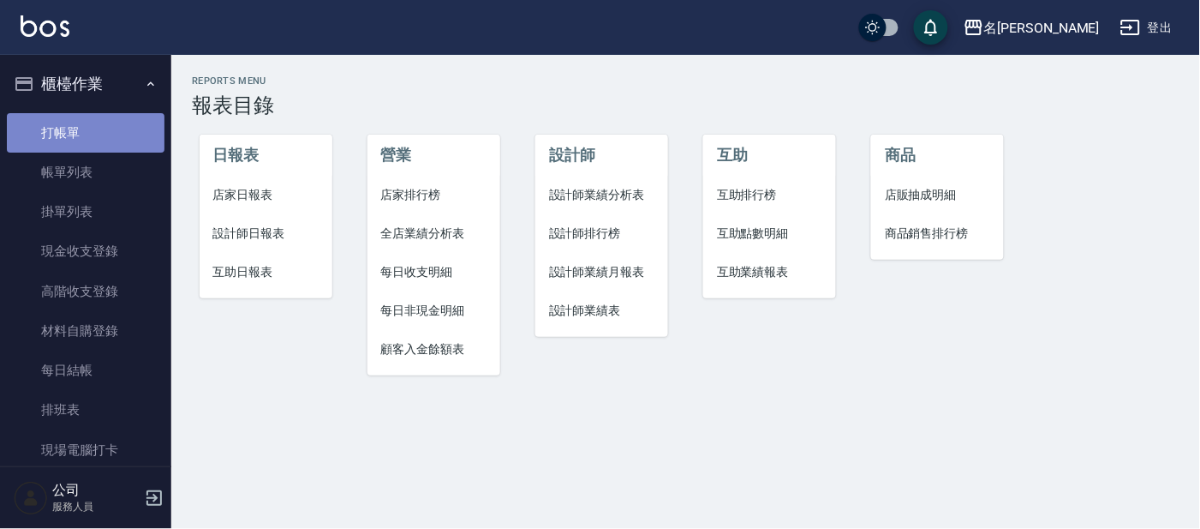
click at [93, 135] on link "打帳單" at bounding box center [86, 132] width 158 height 39
